Goal: Information Seeking & Learning: Check status

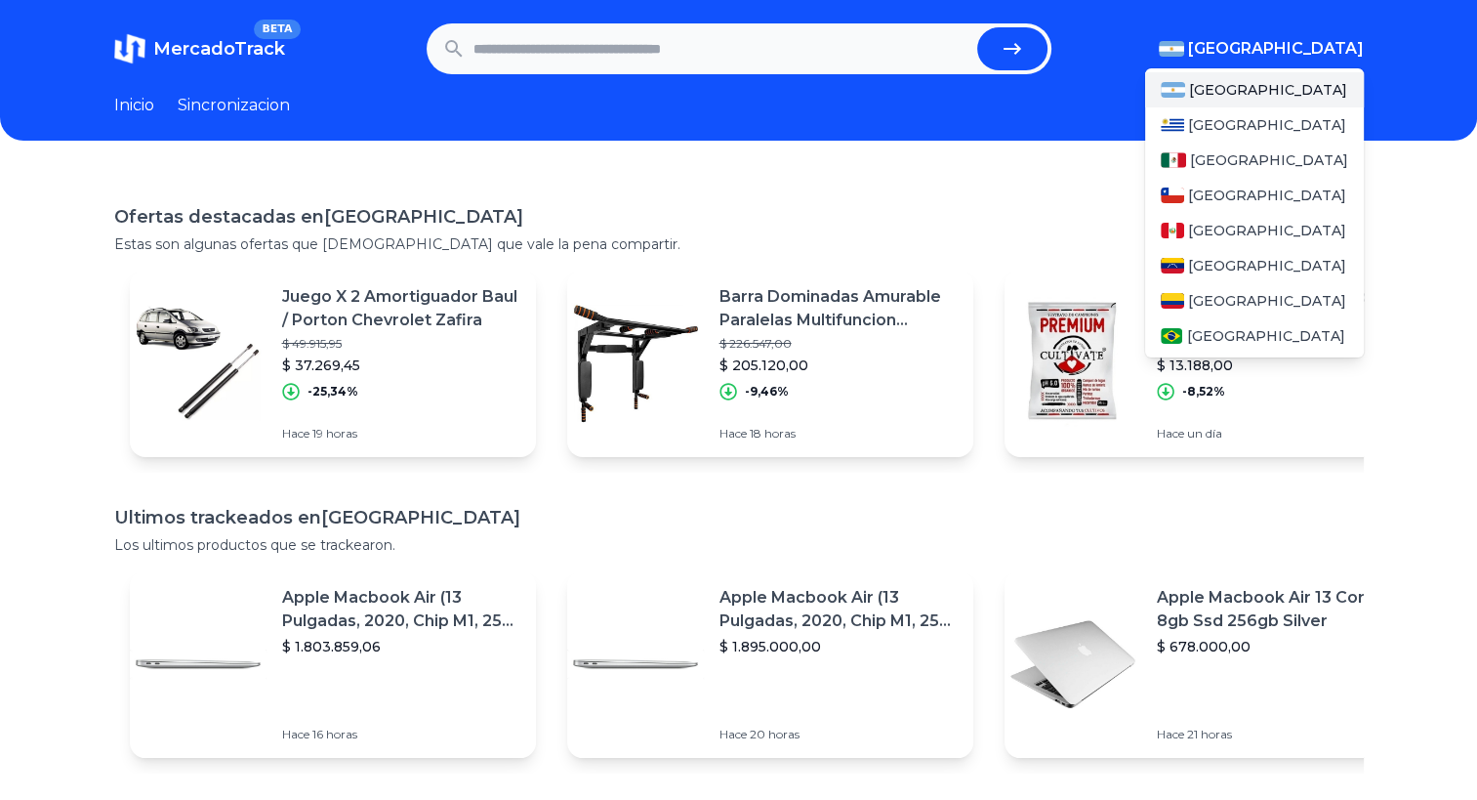
click at [1285, 39] on button "[GEOGRAPHIC_DATA]" at bounding box center [1261, 48] width 205 height 23
click at [1232, 154] on span "[GEOGRAPHIC_DATA]" at bounding box center [1269, 160] width 158 height 20
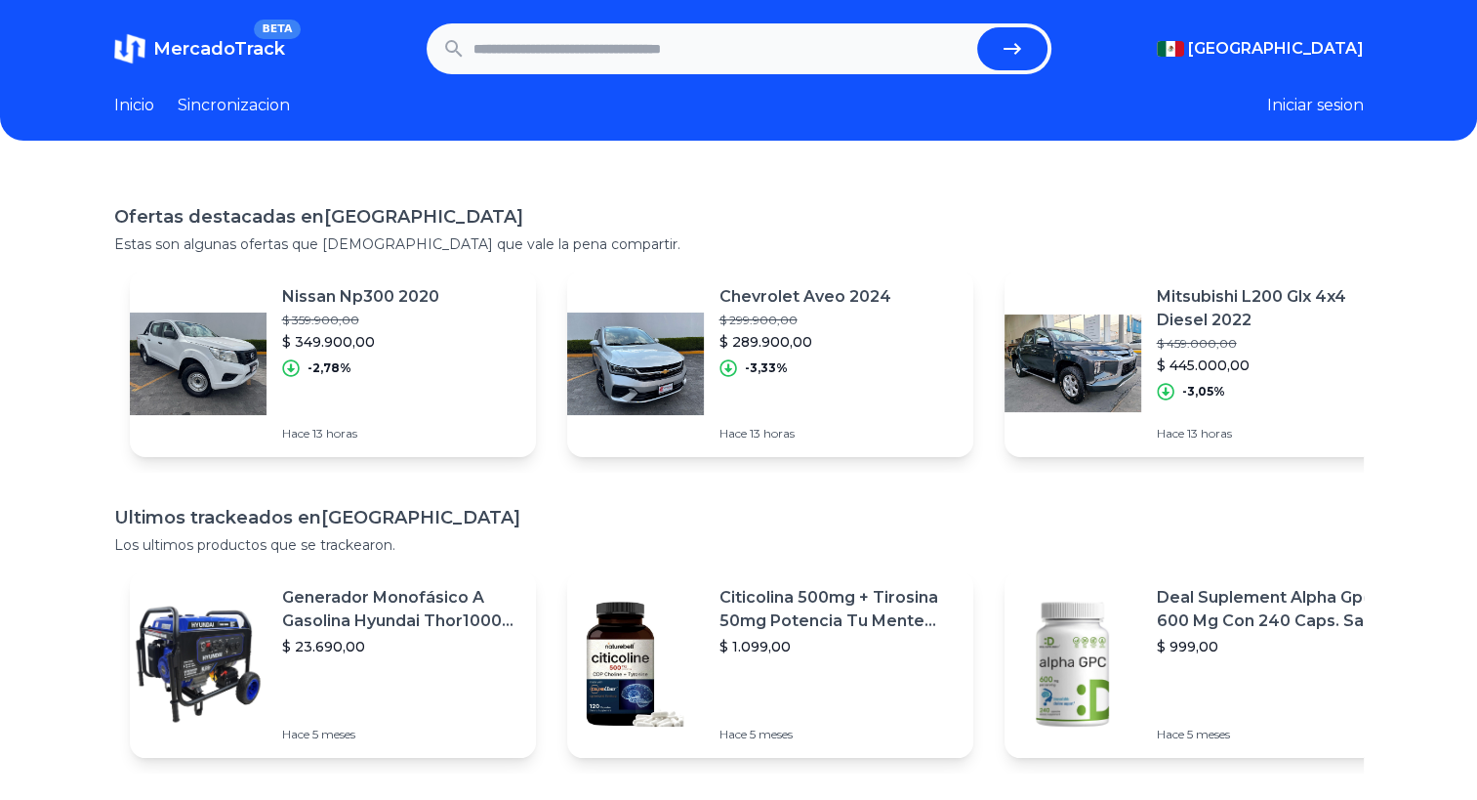
click at [932, 142] on div "MercadoTrack BETA [GEOGRAPHIC_DATA] [GEOGRAPHIC_DATA] [GEOGRAPHIC_DATA] [GEOGRA…" at bounding box center [738, 575] width 1477 height 1151
click at [563, 50] on input "text" at bounding box center [722, 48] width 496 height 43
type input "*********"
click at [977, 27] on button "submit" at bounding box center [1012, 48] width 70 height 43
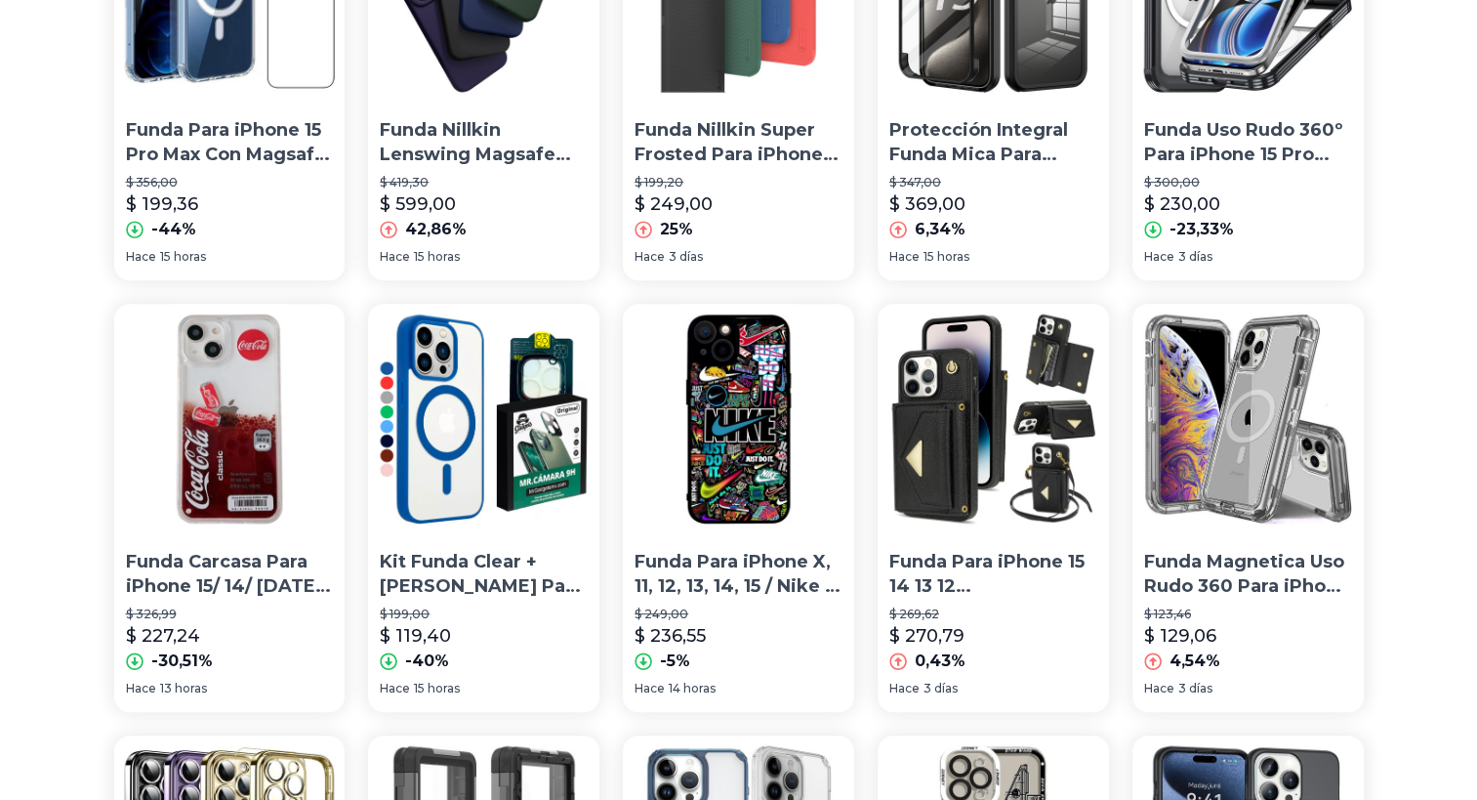
scroll to position [763, 0]
